Goal: Navigation & Orientation: Understand site structure

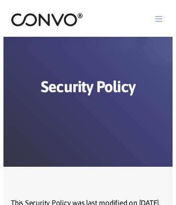
scroll to position [3534, 0]
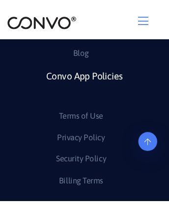
scroll to position [3225, 0]
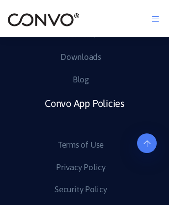
scroll to position [3481, 0]
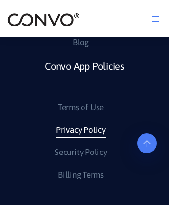
click at [80, 138] on link "Privacy Policy" at bounding box center [81, 131] width 50 height 16
